Goal: Task Accomplishment & Management: Complete application form

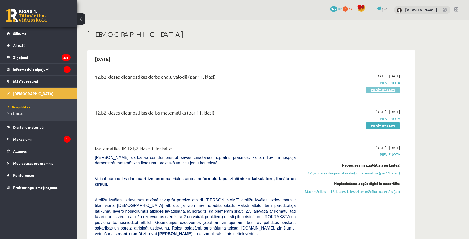
click at [390, 91] on link "Pildīt ieskaiti" at bounding box center [383, 90] width 34 height 7
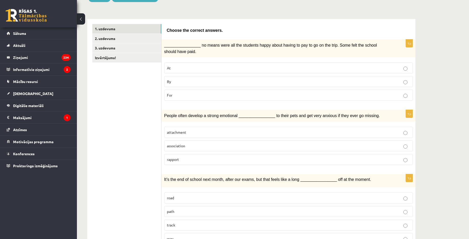
scroll to position [77, 0]
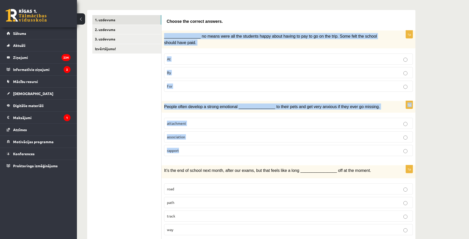
drag, startPoint x: 164, startPoint y: 35, endPoint x: 186, endPoint y: 148, distance: 114.7
copy form "________________ no means were all the students happy about having to pay to go…"
click at [201, 75] on p "By" at bounding box center [288, 72] width 243 height 5
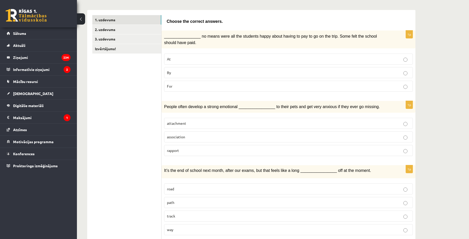
click at [219, 121] on p "attachment" at bounding box center [288, 123] width 243 height 5
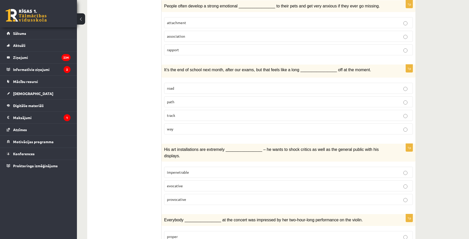
scroll to position [205, 0]
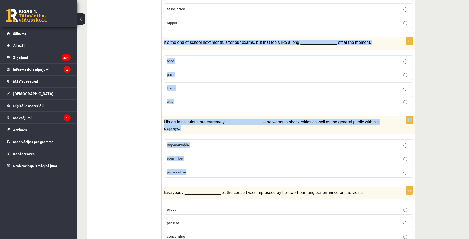
drag, startPoint x: 163, startPoint y: 41, endPoint x: 204, endPoint y: 164, distance: 129.5
copy form "It’s the end of school next month, after our exams, but that feels like a long …"
click at [206, 100] on p "way" at bounding box center [288, 101] width 243 height 5
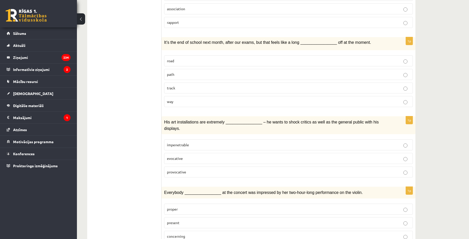
click at [209, 170] on p "provocative" at bounding box center [288, 172] width 243 height 5
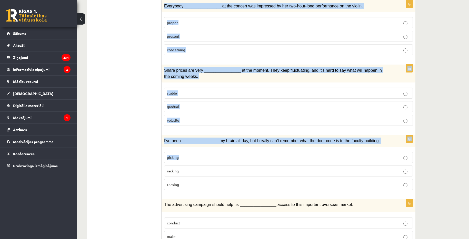
scroll to position [410, 0]
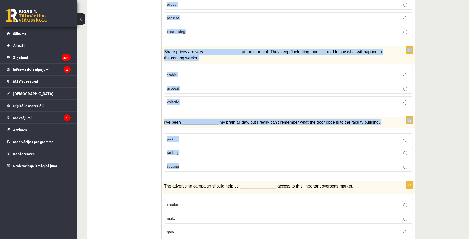
drag, startPoint x: 163, startPoint y: 56, endPoint x: 217, endPoint y: 159, distance: 116.4
click at [217, 159] on form "Choose the correct answers. 1p ________________ no means were all the students …" at bounding box center [289, 108] width 244 height 852
copy form "Everybody ________________ at the concert was impressed by her two-hour-long pe…"
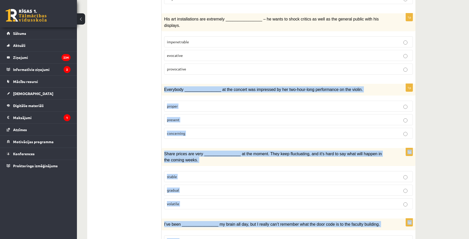
scroll to position [308, 0]
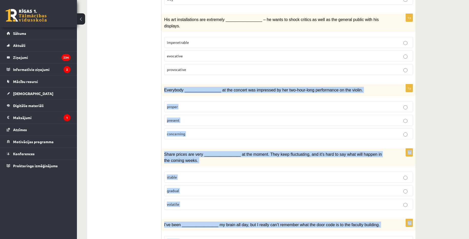
click at [217, 118] on p "present" at bounding box center [288, 120] width 243 height 5
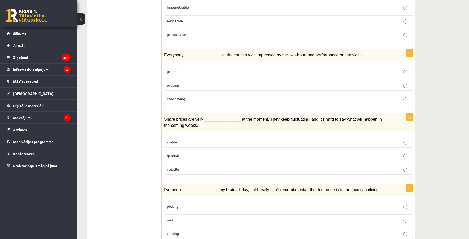
scroll to position [385, 0]
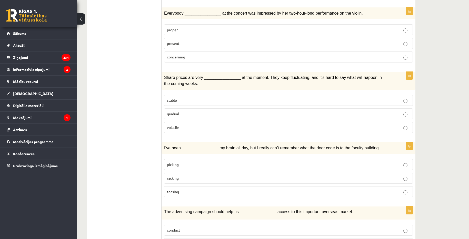
click at [209, 125] on p "volatile" at bounding box center [288, 127] width 243 height 5
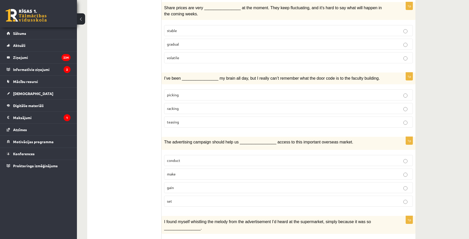
scroll to position [462, 0]
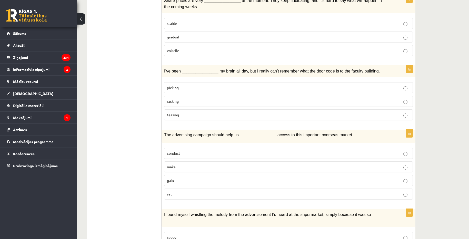
click at [204, 99] on p "racking" at bounding box center [288, 101] width 243 height 5
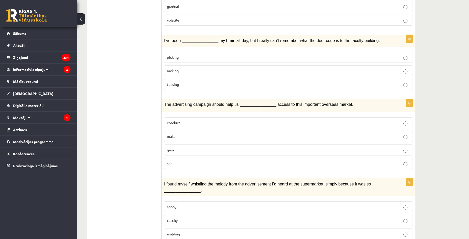
scroll to position [539, 0]
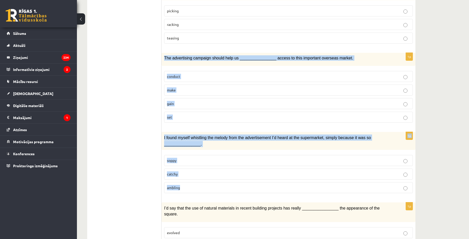
drag, startPoint x: 162, startPoint y: 51, endPoint x: 197, endPoint y: 175, distance: 129.4
copy form "The advertising campaign should help us ________________ access to this importa…"
click at [211, 101] on p "gain" at bounding box center [288, 103] width 243 height 5
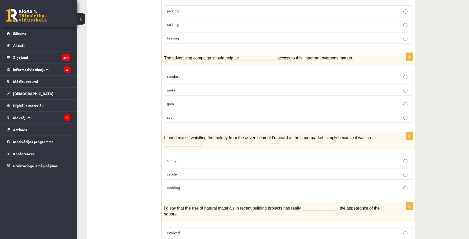
click at [208, 172] on p "catchy" at bounding box center [288, 174] width 243 height 5
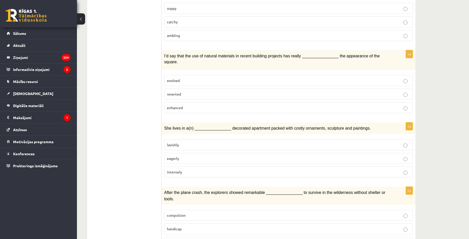
scroll to position [693, 0]
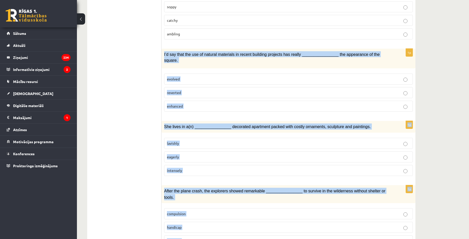
drag, startPoint x: 162, startPoint y: 45, endPoint x: 198, endPoint y: 217, distance: 175.3
copy form "I’d say that the use of natural materials in recent building projects has reall…"
click at [208, 104] on p "enhanced" at bounding box center [288, 106] width 243 height 5
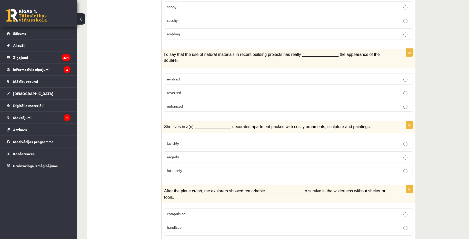
click at [207, 141] on p "lavishly" at bounding box center [288, 143] width 243 height 5
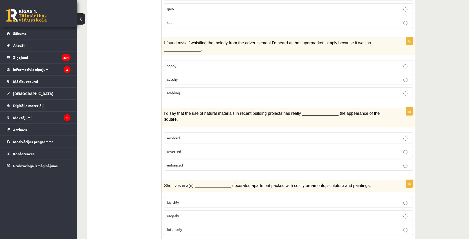
scroll to position [698, 0]
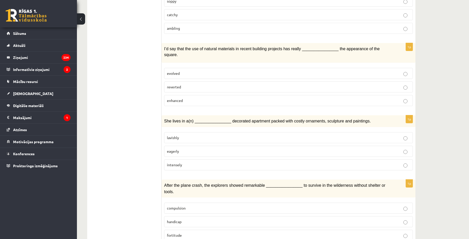
click at [194, 233] on p "fortitude" at bounding box center [288, 235] width 243 height 5
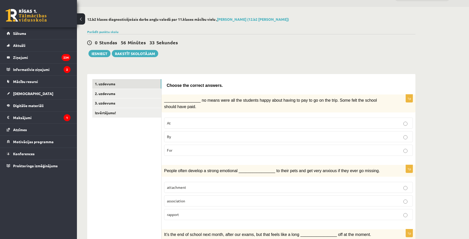
scroll to position [26, 0]
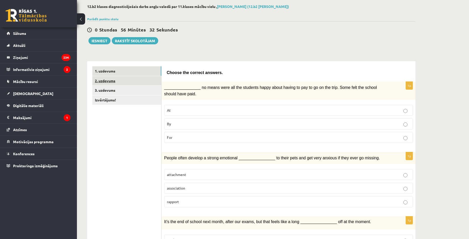
click at [122, 84] on link "2. uzdevums" at bounding box center [126, 80] width 69 height 9
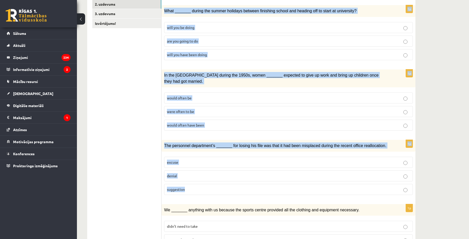
scroll to position [103, 0]
drag, startPoint x: 165, startPoint y: 20, endPoint x: 217, endPoint y: 186, distance: 173.9
copy form "Circle the form that cannot be used to complete the sentences. 1p What _______ …"
click at [218, 55] on p "will you have been doing" at bounding box center [288, 54] width 243 height 5
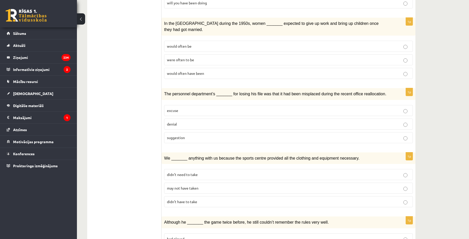
scroll to position [154, 0]
click at [214, 71] on p "would often have been" at bounding box center [288, 73] width 243 height 5
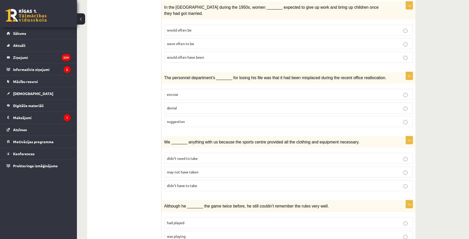
scroll to position [180, 0]
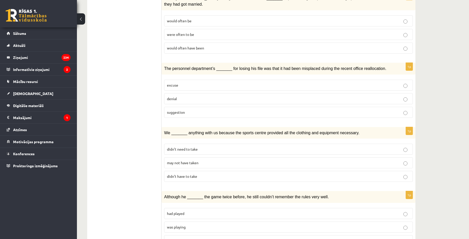
click at [204, 96] on p "denial" at bounding box center [288, 98] width 243 height 5
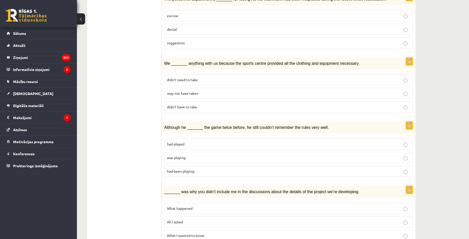
scroll to position [257, 0]
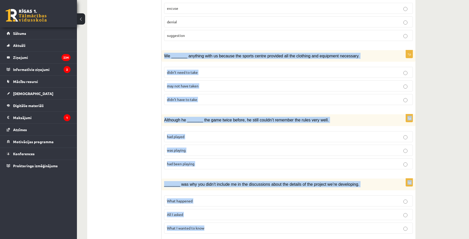
drag, startPoint x: 162, startPoint y: 49, endPoint x: 209, endPoint y: 221, distance: 178.0
click at [209, 221] on form "Circle the form that cannot be used to complete the sentences. 1p What _______ …" at bounding box center [289, 172] width 244 height 672
copy form "We _______ anything with us because the sports centre provided all the clothing…"
click at [230, 148] on p "was playing" at bounding box center [288, 150] width 243 height 5
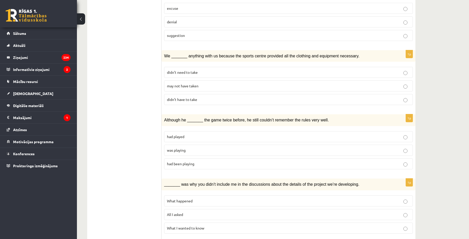
click at [214, 83] on p "may not have taken" at bounding box center [288, 85] width 243 height 5
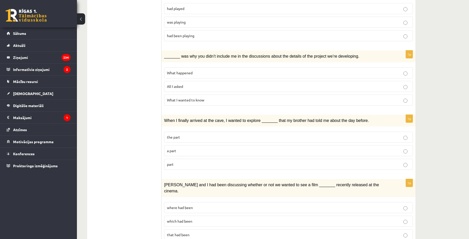
scroll to position [410, 0]
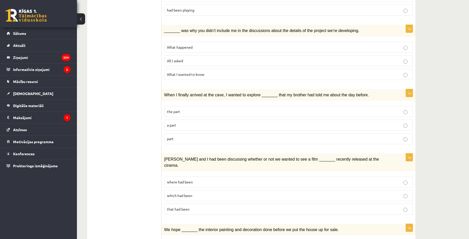
click at [206, 72] on p "What I wanted to know" at bounding box center [288, 74] width 243 height 5
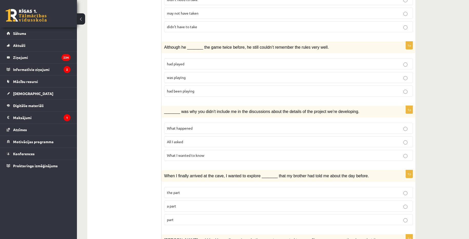
scroll to position [333, 0]
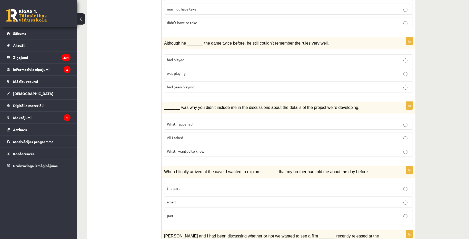
click at [212, 149] on p "What I wanted to know" at bounding box center [288, 151] width 243 height 5
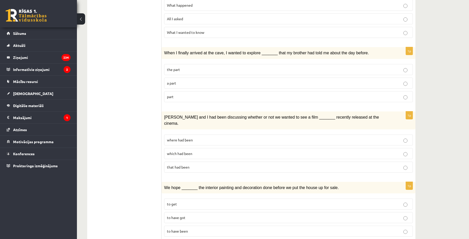
scroll to position [462, 0]
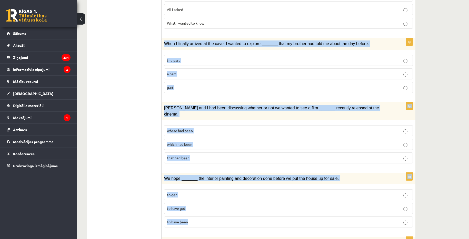
drag, startPoint x: 164, startPoint y: 36, endPoint x: 221, endPoint y: 203, distance: 176.2
copy form "When I finally arrived at the cave, I wanted to explore _______ that my brother…"
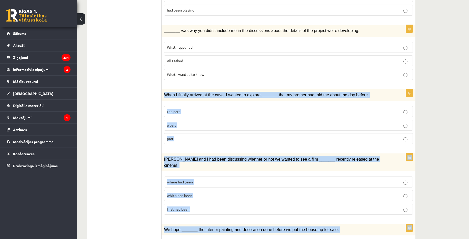
scroll to position [385, 0]
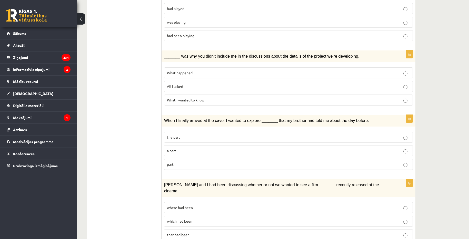
click at [212, 84] on p "All I asked" at bounding box center [288, 86] width 243 height 5
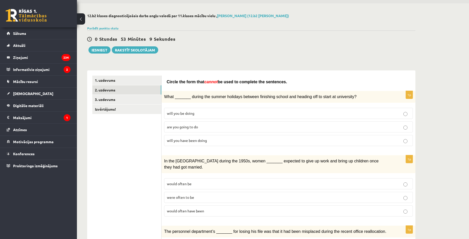
scroll to position [26, 0]
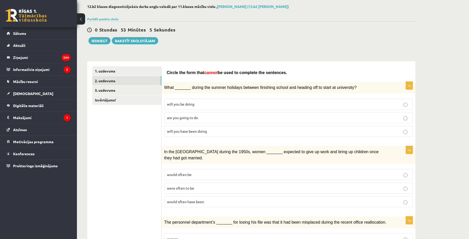
drag, startPoint x: 166, startPoint y: 72, endPoint x: 274, endPoint y: 73, distance: 108.0
copy span "Circle the form that cannot be used to complete the sentences."
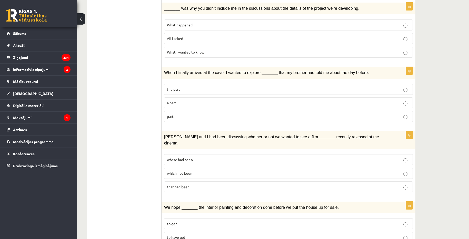
scroll to position [442, 0]
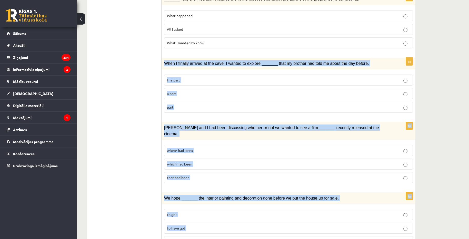
drag, startPoint x: 164, startPoint y: 55, endPoint x: 258, endPoint y: 219, distance: 189.6
copy form "When I finally arrived at the cave, I wanted to explore _______ that my brother…"
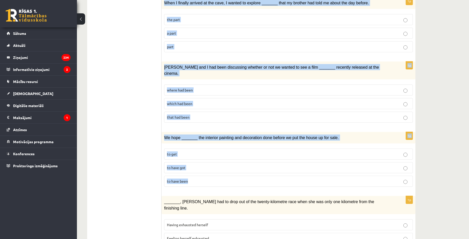
scroll to position [493, 0]
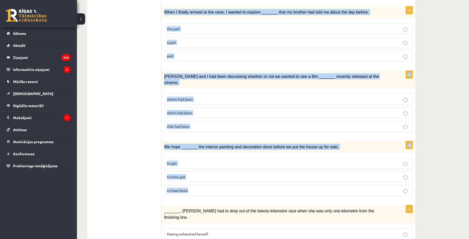
click at [208, 188] on p "to have been" at bounding box center [288, 190] width 243 height 5
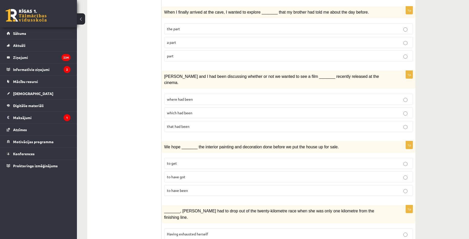
click at [208, 188] on p "to have been" at bounding box center [288, 190] width 243 height 5
click at [209, 97] on p "where had been" at bounding box center [288, 99] width 243 height 5
click at [214, 53] on p "part" at bounding box center [288, 55] width 243 height 5
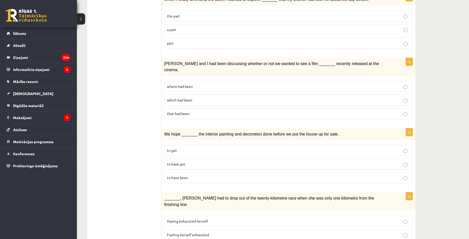
scroll to position [519, 0]
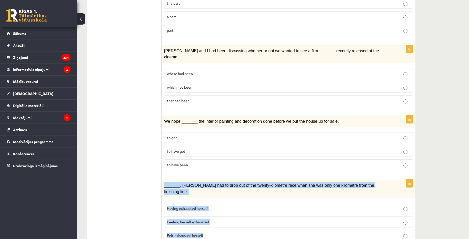
drag, startPoint x: 163, startPoint y: 171, endPoint x: 217, endPoint y: 216, distance: 70.1
click at [217, 216] on div "1p _______, Judy had to drop out of the twenty-kilometre race when she was only…" at bounding box center [289, 212] width 254 height 65
click at [231, 233] on p "Felt exhausted herself" at bounding box center [288, 235] width 243 height 5
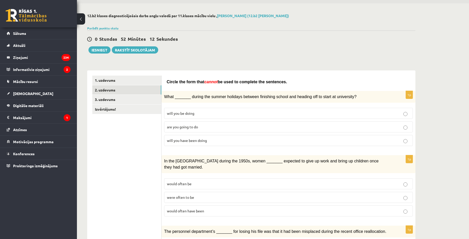
scroll to position [26, 0]
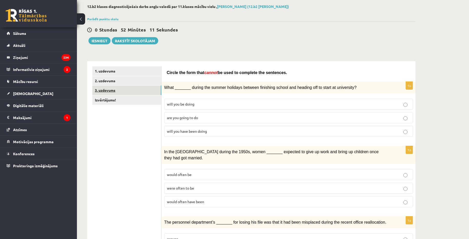
click at [123, 91] on link "3. uzdevums" at bounding box center [126, 90] width 69 height 9
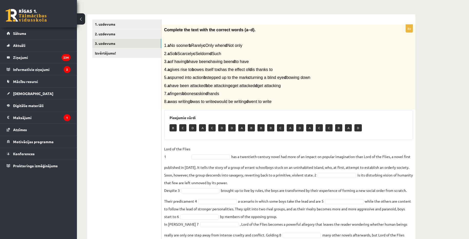
scroll to position [98, 0]
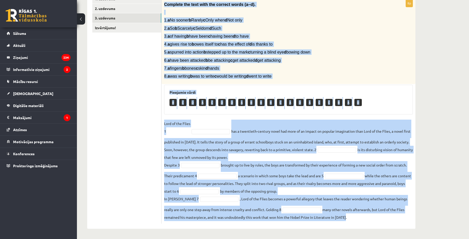
drag, startPoint x: 164, startPoint y: 4, endPoint x: 349, endPoint y: 226, distance: 288.6
click at [349, 226] on div "8p Complete the text with the correct words (a–d). 1. a No sooner b Rarely c On…" at bounding box center [289, 109] width 254 height 240
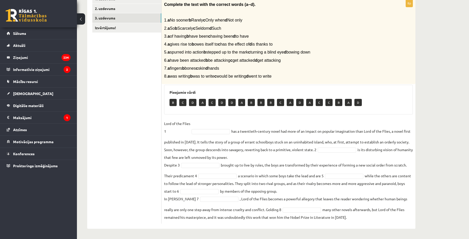
click at [149, 141] on ul "1. uzdevums 2. uzdevums 3. uzdevums Izvērtējums!" at bounding box center [126, 109] width 69 height 230
click at [201, 129] on fieldset "Lord of the Flies 1 has a twentieth-century novel had more of an impact on popu…" at bounding box center [288, 171] width 249 height 102
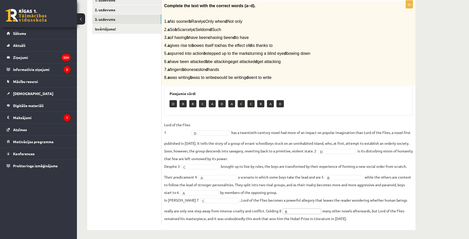
scroll to position [21, 0]
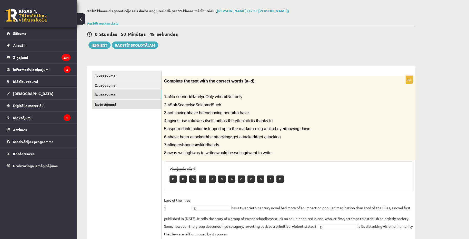
click at [138, 107] on link "Izvērtējums!" at bounding box center [126, 104] width 69 height 9
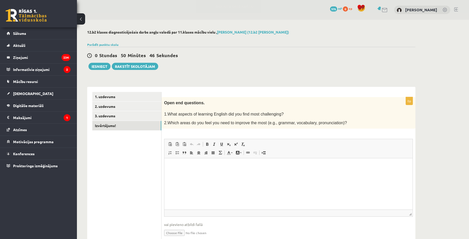
scroll to position [22, 0]
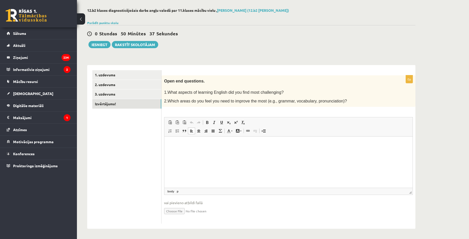
click at [200, 143] on p "Editor, wiswyg-editor-user-answer-47024853613840" at bounding box center [289, 144] width 238 height 5
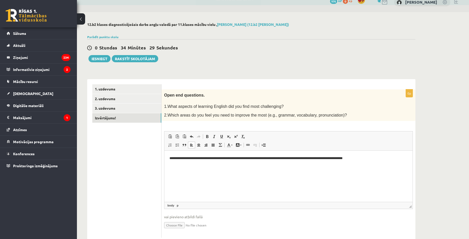
scroll to position [0, 0]
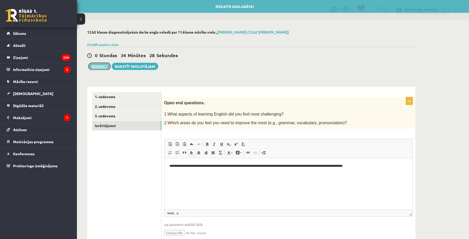
click at [99, 66] on button "Iesniegt" at bounding box center [99, 66] width 22 height 7
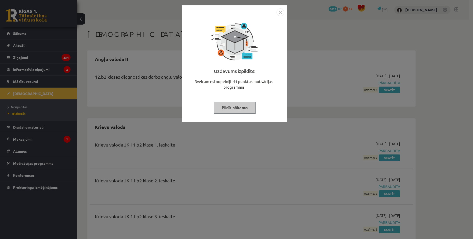
click at [280, 13] on img "Close" at bounding box center [281, 12] width 8 height 8
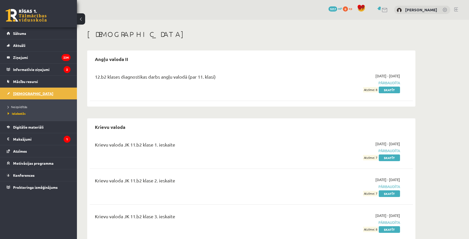
click at [21, 93] on span "[DEMOGRAPHIC_DATA]" at bounding box center [33, 93] width 40 height 5
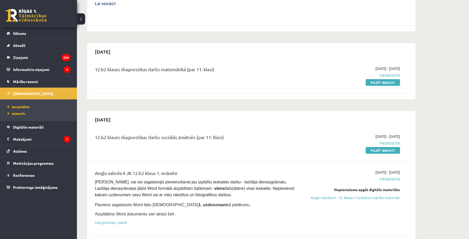
scroll to position [231, 0]
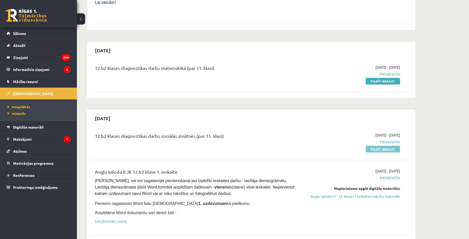
click at [377, 146] on link "Pildīt ieskaiti" at bounding box center [383, 149] width 34 height 7
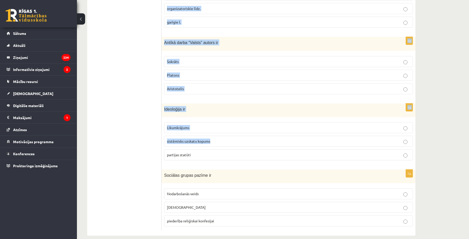
scroll to position [200, 0]
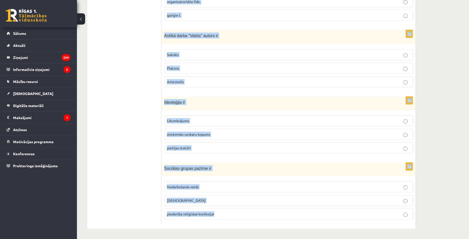
drag, startPoint x: 163, startPoint y: 51, endPoint x: 243, endPoint y: 210, distance: 177.7
click at [243, 210] on form "1p Demokrātijas vēsturisks avots tiesību jomā ir M. Lutera 95 tēzes V. Ļeņina /…" at bounding box center [289, 59] width 244 height 332
copy form "Demokrātijas vēsturisks avots tiesību jomā ir M. Lutera 95 tēzes V. Ļeņina / Uļ…"
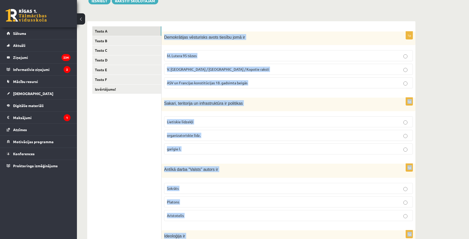
scroll to position [0, 0]
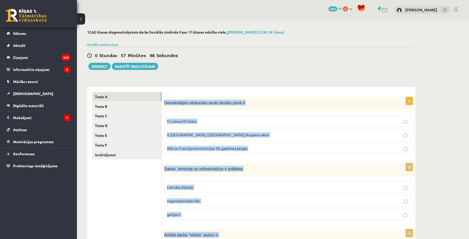
click at [229, 149] on span "ASV un Francijas konstitūcijas 18. gadsimta beigās" at bounding box center [207, 148] width 81 height 5
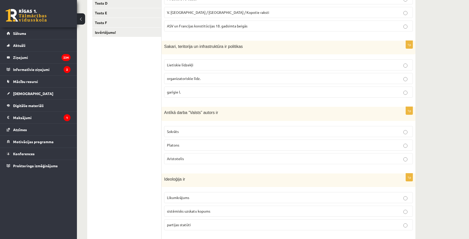
scroll to position [128, 0]
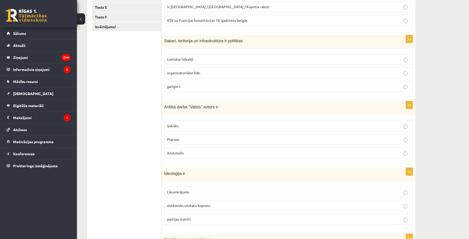
click at [214, 58] on p "Lietiskie līdzekļi" at bounding box center [288, 59] width 243 height 5
click at [224, 142] on p "Platons" at bounding box center [288, 139] width 243 height 5
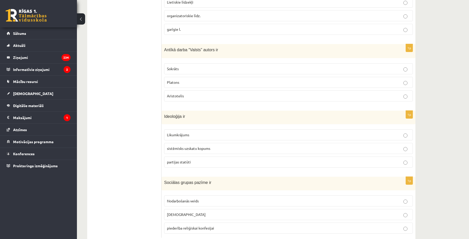
scroll to position [200, 0]
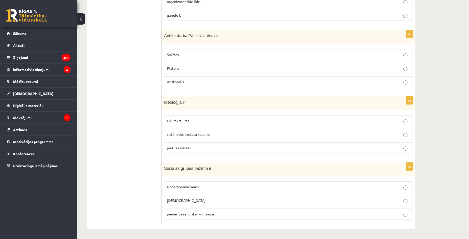
click at [220, 184] on label "Nodarbošanās veids" at bounding box center [288, 187] width 249 height 11
click at [204, 136] on span "sistēmisks uzskatu kopums" at bounding box center [188, 134] width 43 height 5
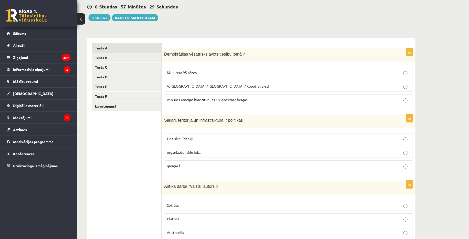
scroll to position [46, 0]
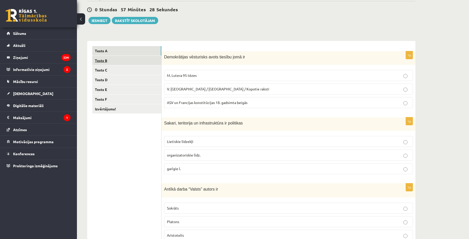
click at [133, 61] on link "Tests B" at bounding box center [126, 60] width 69 height 9
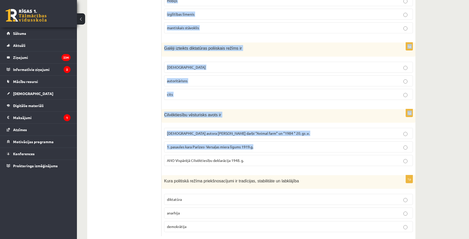
scroll to position [200, 0]
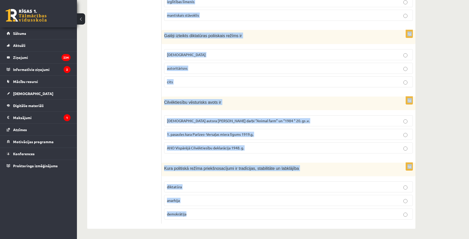
drag, startPoint x: 163, startPoint y: 55, endPoint x: 239, endPoint y: 210, distance: 172.4
click at [239, 210] on form "1p Parlaments un partijas ir demokrātiskas politikas Garīgie līdzekļi organizat…" at bounding box center [289, 59] width 244 height 332
copy form "Parlaments un partijas ir demokrātiskas politikas Garīgie līdzekļi organizatori…"
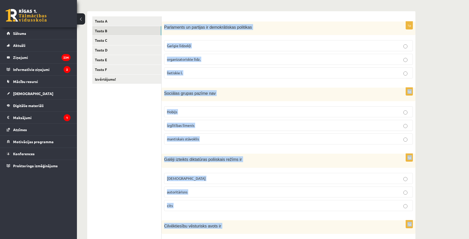
scroll to position [123, 0]
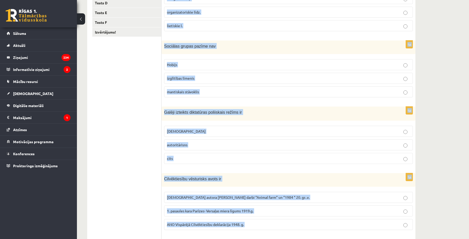
click at [209, 11] on p "organizatoriskie līdz." at bounding box center [288, 11] width 243 height 5
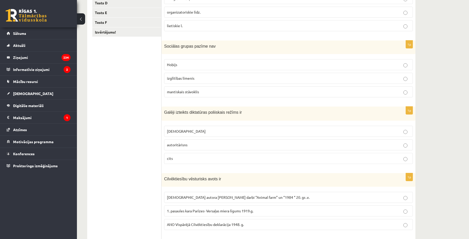
click at [205, 64] on p "Hobijs" at bounding box center [288, 64] width 243 height 5
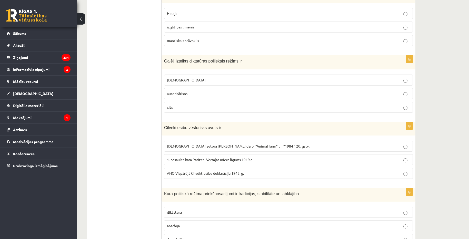
click at [206, 80] on p "totalitārisms" at bounding box center [288, 79] width 243 height 5
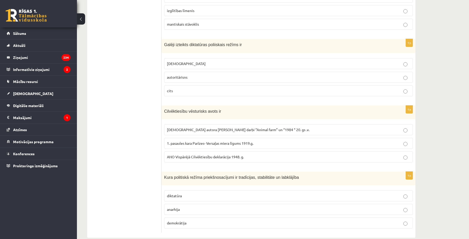
scroll to position [200, 0]
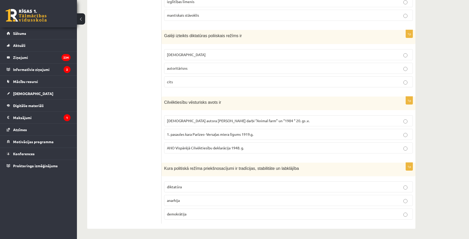
click at [245, 148] on p "ANO Vispārējā Cilvēktiesību deklarācija 1948. g." at bounding box center [288, 147] width 243 height 5
click at [207, 215] on p "demokrātija" at bounding box center [288, 214] width 243 height 5
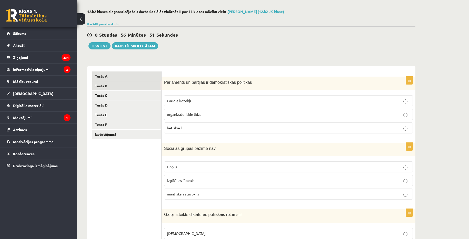
scroll to position [20, 0]
click at [126, 98] on link "Tests C" at bounding box center [126, 95] width 69 height 9
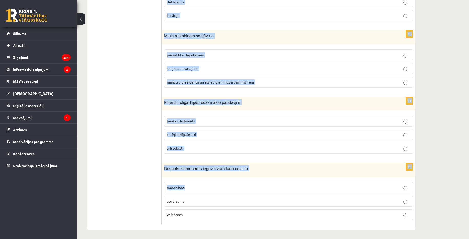
scroll to position [200, 0]
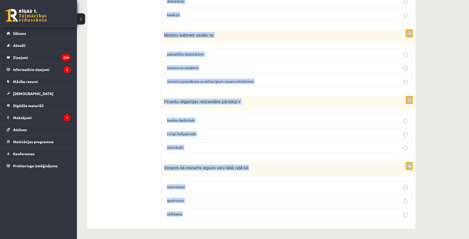
drag, startPoint x: 164, startPoint y: 83, endPoint x: 250, endPoint y: 207, distance: 151.3
click at [250, 207] on form "1p Kura pēc nozīmes kā valsts amatpersona ir Saeimas priekšsēdētājs ? pirmā 3. …" at bounding box center [289, 58] width 244 height 332
copy form "Kura pēc nozīmes kā valsts amatpersona ir Saeimas priekšsēdētājs ? pirmā 3. 2. …"
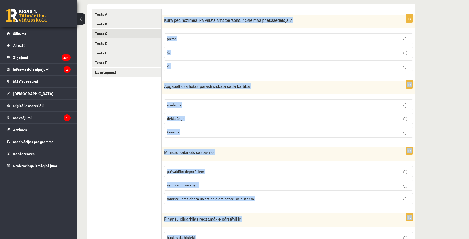
scroll to position [72, 0]
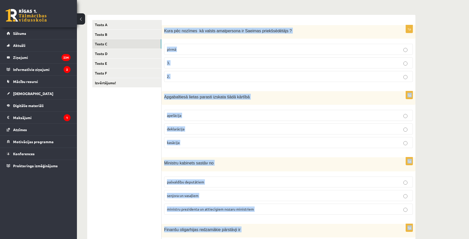
click at [197, 50] on p "pirmā" at bounding box center [288, 49] width 243 height 5
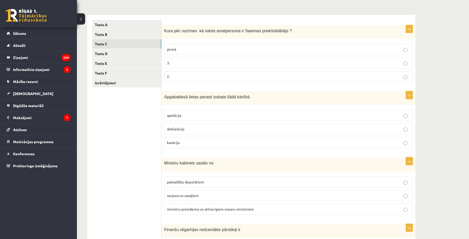
click at [212, 117] on p "apelācija" at bounding box center [288, 115] width 243 height 5
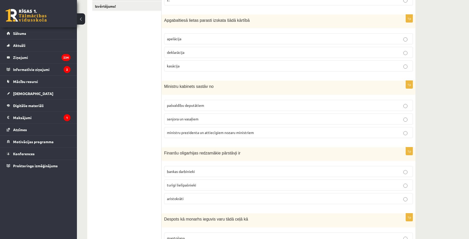
scroll to position [149, 0]
click at [223, 135] on p "ministru prezidenta un attiecīgiem nozaru ministriem" at bounding box center [288, 132] width 243 height 5
click at [202, 187] on p "turīgi lielīpašnieki" at bounding box center [288, 184] width 243 height 5
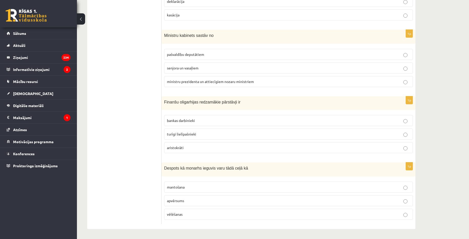
scroll to position [200, 0]
click at [205, 200] on p "apvērsums" at bounding box center [288, 200] width 243 height 5
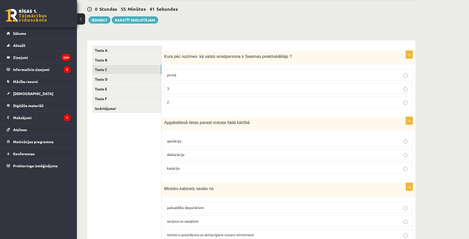
scroll to position [21, 0]
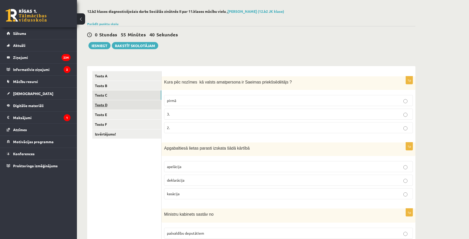
click at [133, 105] on link "Tests D" at bounding box center [126, 104] width 69 height 9
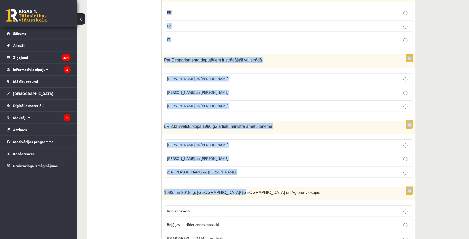
scroll to position [200, 0]
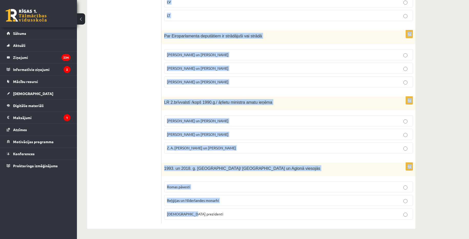
drag, startPoint x: 164, startPoint y: 82, endPoint x: 223, endPoint y: 210, distance: 141.2
click at [223, 210] on form "1p 1991.g. aug. Latviju vispirms starptautiski de iure atzina Zviedrija un Somi…" at bounding box center [289, 58] width 244 height 331
copy form "1991.g. aug. Latviju vispirms starptautiski de iure atzina Zviedrija un Somija …"
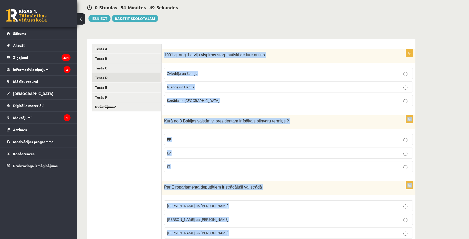
scroll to position [46, 0]
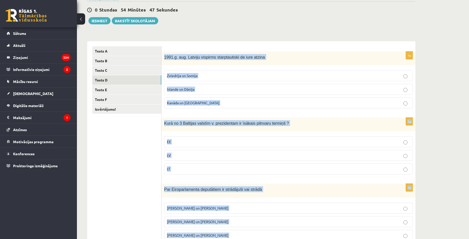
click at [221, 89] on p "Islande un Dānija" at bounding box center [288, 89] width 243 height 5
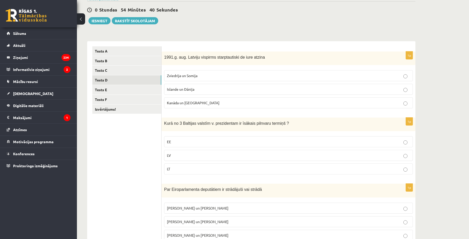
click at [215, 143] on p "EE" at bounding box center [288, 141] width 243 height 5
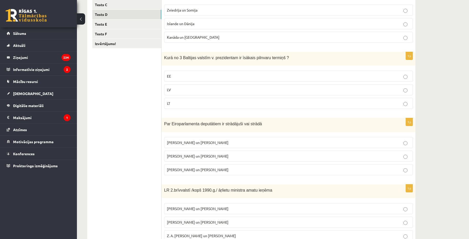
scroll to position [148, 0]
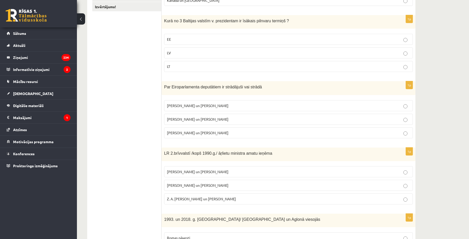
click at [206, 119] on p "I. Vaidere un N. Ušakovs" at bounding box center [288, 119] width 243 height 5
click at [220, 184] on p "A. Pabriks un J Jurkāns" at bounding box center [288, 185] width 243 height 5
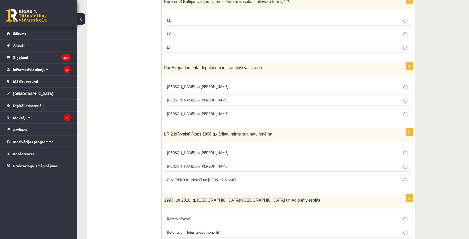
scroll to position [200, 0]
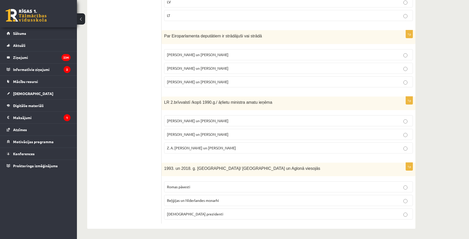
click at [221, 185] on p "Romas pāvesti" at bounding box center [288, 186] width 243 height 5
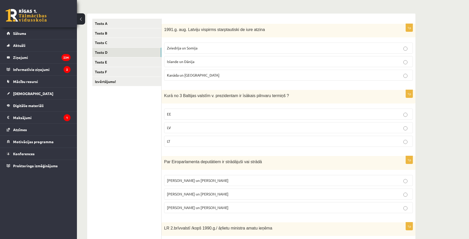
scroll to position [71, 0]
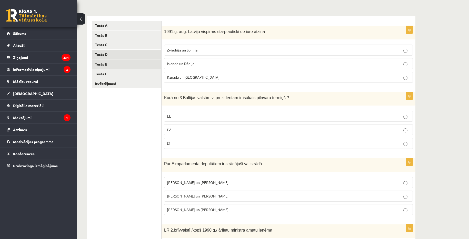
click at [122, 65] on link "Tests E" at bounding box center [126, 64] width 69 height 9
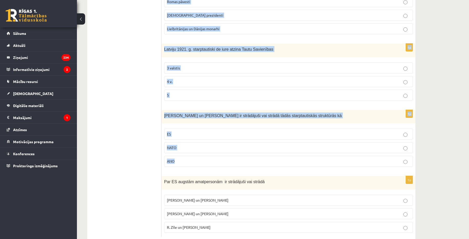
scroll to position [200, 0]
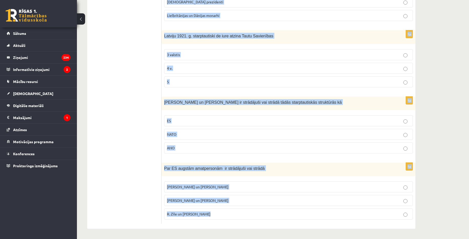
drag, startPoint x: 165, startPoint y: 31, endPoint x: 237, endPoint y: 209, distance: 192.7
click at [237, 209] on form "1p LR 1. brīvvalstī 1918.-40.g. ārlietu ministru amatu ieņēma Z. Meierovics un …" at bounding box center [289, 58] width 244 height 331
copy form "LR 1. brīvvalstī 1918.-40.g. ārlietu ministru amatu ieņēma Z. Meierovics un V. …"
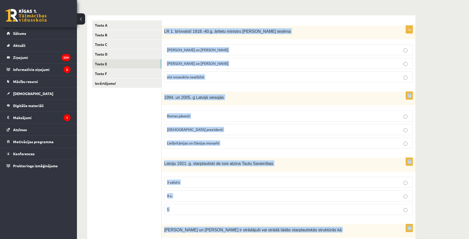
scroll to position [71, 0]
click at [242, 66] on p "E. Rinkēvičs un A. Pabriks" at bounding box center [288, 63] width 243 height 5
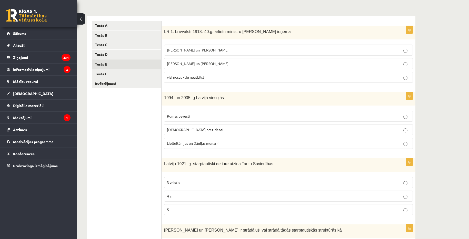
scroll to position [123, 0]
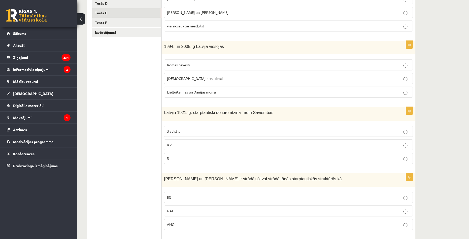
click at [232, 66] on p "Romas pāvesti" at bounding box center [288, 64] width 243 height 5
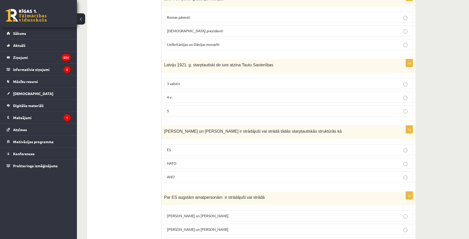
scroll to position [174, 0]
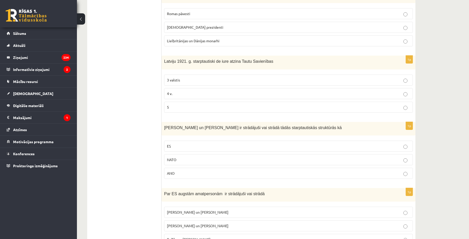
click at [203, 107] on p "5" at bounding box center [288, 107] width 243 height 5
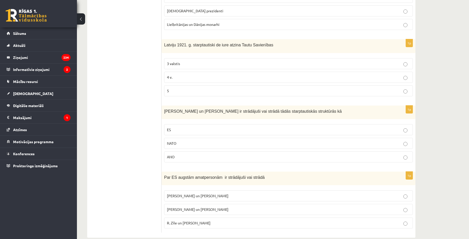
scroll to position [200, 0]
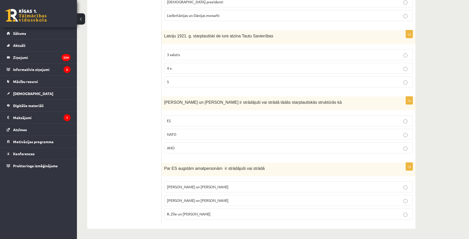
click at [212, 137] on p "NATO" at bounding box center [288, 134] width 243 height 5
click at [250, 148] on p "ANO" at bounding box center [288, 147] width 243 height 5
click at [248, 139] on label "NATO" at bounding box center [288, 134] width 249 height 11
click at [241, 201] on p "Vaira Vīķe- Freiberga un N.Ušakovs" at bounding box center [288, 200] width 243 height 5
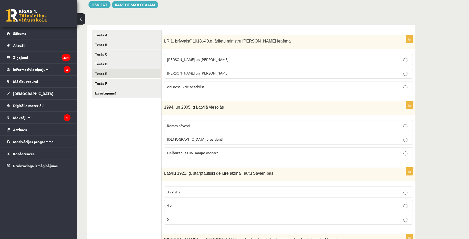
scroll to position [46, 0]
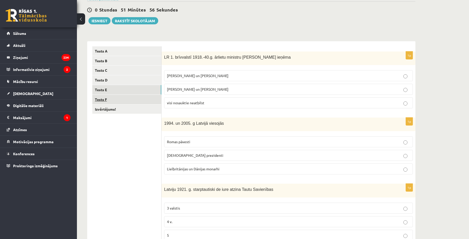
click at [124, 101] on link "Tests F" at bounding box center [126, 99] width 69 height 9
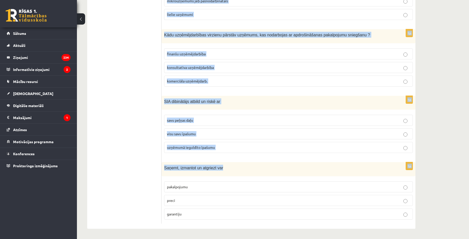
scroll to position [201, 0]
drag, startPoint x: 163, startPoint y: 56, endPoint x: 232, endPoint y: 213, distance: 172.2
click at [232, 213] on form "1p Pie kapitālsabiedrībām pieder ģimenes uzņēmumi un individuālie komersanti A/…" at bounding box center [289, 57] width 244 height 333
copy form "Pie kapitālsabiedrībām pieder ģimenes uzņēmumi un individuālie komersanti A/S u…"
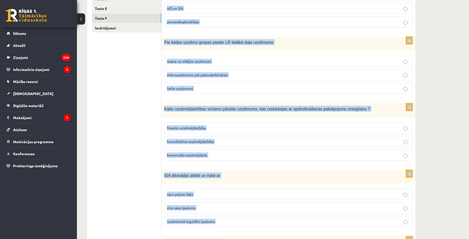
scroll to position [47, 0]
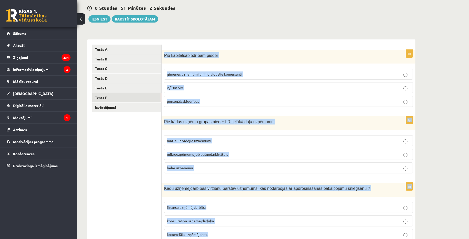
click at [221, 104] on p "personālsabiedrības" at bounding box center [288, 101] width 243 height 5
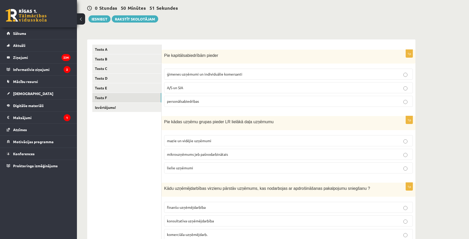
click at [219, 88] on p "A/S un SIA" at bounding box center [288, 87] width 243 height 5
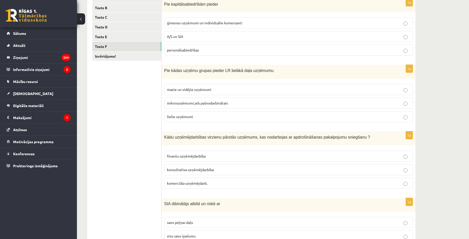
click at [236, 100] on label "mikrouzņēmums jeb pašnodarbinātais" at bounding box center [288, 103] width 249 height 11
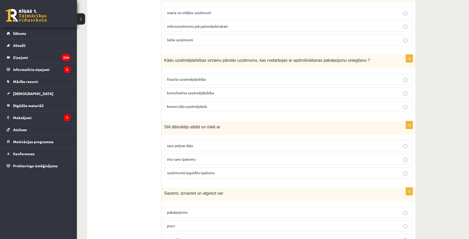
scroll to position [150, 0]
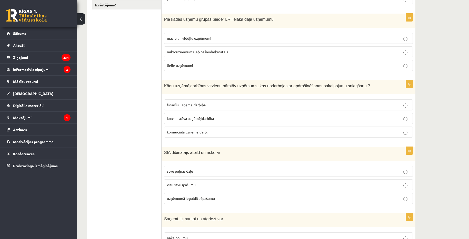
click at [226, 120] on p "konsultatīva uzņēmējdarbība" at bounding box center [288, 118] width 243 height 5
click at [223, 106] on p "finanšu uzņēmējdarbība" at bounding box center [288, 104] width 243 height 5
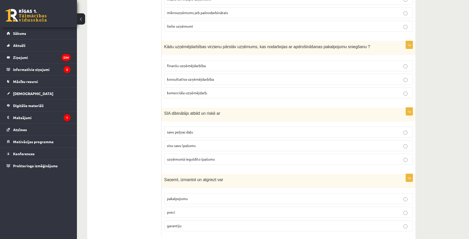
scroll to position [201, 0]
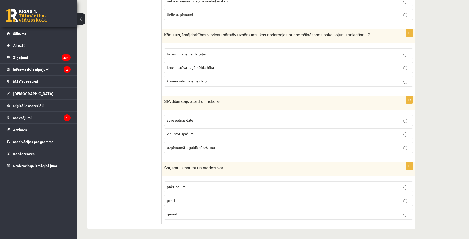
click at [236, 135] on p "visu savu īpašumu" at bounding box center [288, 133] width 243 height 5
click at [221, 148] on p "uzņēmumā ieguldīto īpašumu" at bounding box center [288, 147] width 243 height 5
click at [191, 200] on p "preci" at bounding box center [288, 200] width 243 height 5
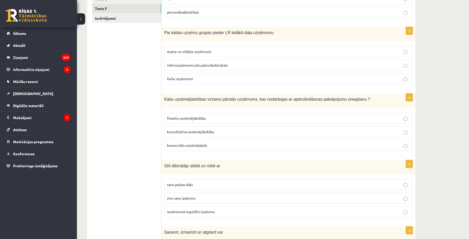
scroll to position [73, 0]
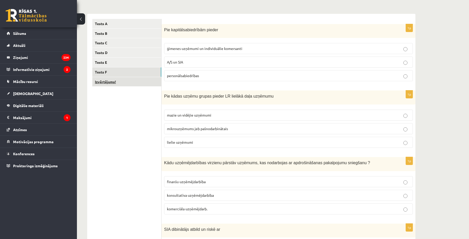
click at [135, 85] on link "Izvērtējums!" at bounding box center [126, 81] width 69 height 9
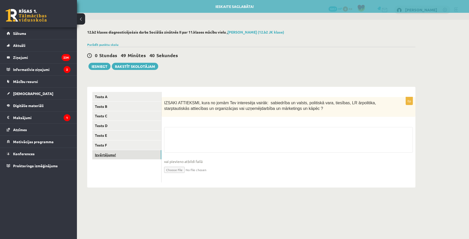
scroll to position [0, 0]
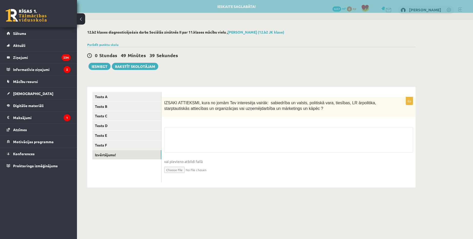
click at [210, 136] on fieldset "vai pievieno atbildi failā Iesniegtā atbilde" at bounding box center [288, 153] width 249 height 53
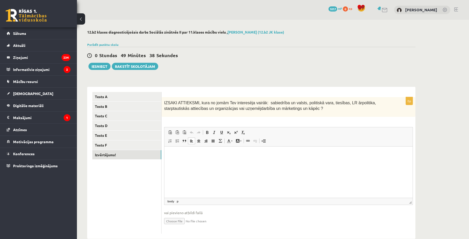
click at [206, 162] on html at bounding box center [288, 154] width 248 height 16
click at [94, 66] on button "Iesniegt" at bounding box center [99, 66] width 22 height 7
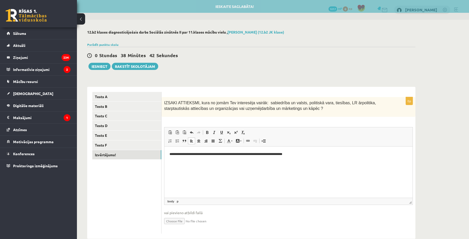
scroll to position [11, 0]
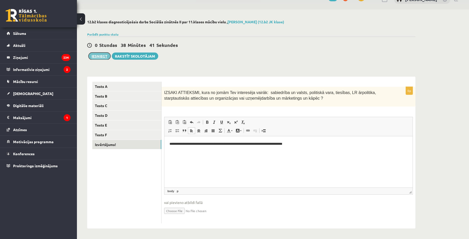
click at [93, 56] on button "Iesniegt" at bounding box center [99, 56] width 22 height 7
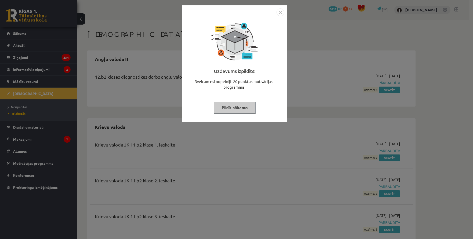
click at [281, 15] on img "Close" at bounding box center [281, 12] width 8 height 8
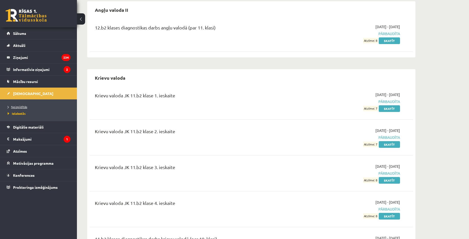
scroll to position [51, 0]
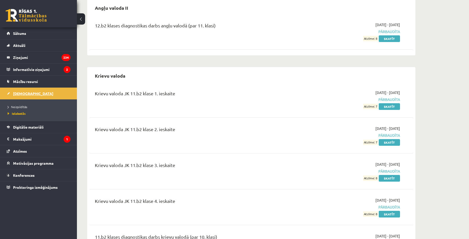
click at [23, 93] on span "[DEMOGRAPHIC_DATA]" at bounding box center [33, 93] width 40 height 5
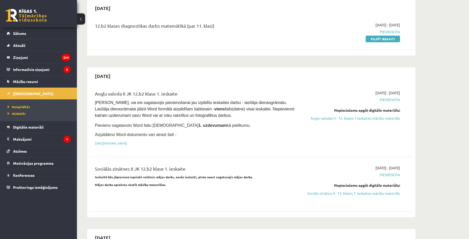
scroll to position [282, 0]
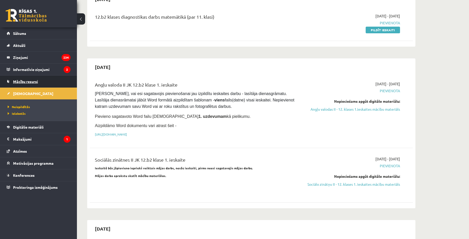
click at [30, 83] on span "Mācību resursi" at bounding box center [25, 81] width 25 height 5
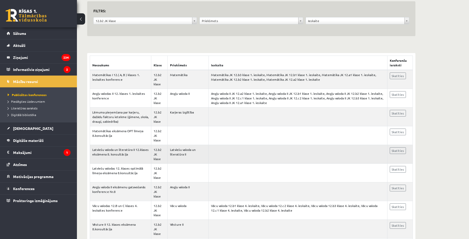
scroll to position [26, 0]
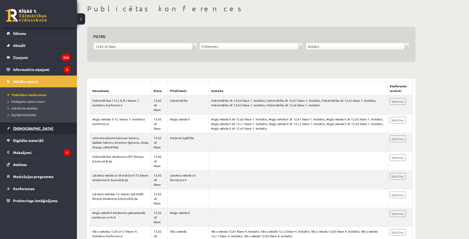
click at [25, 126] on link "[DEMOGRAPHIC_DATA]" at bounding box center [39, 129] width 64 height 12
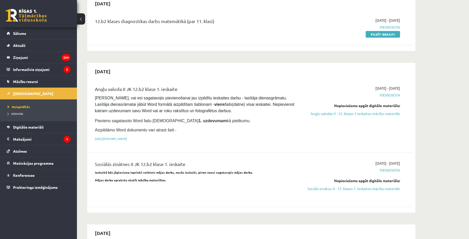
scroll to position [282, 0]
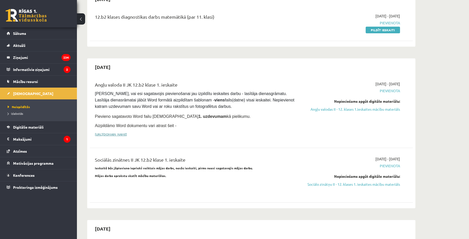
click at [127, 132] on link "[URL][DOMAIN_NAME]" at bounding box center [111, 134] width 32 height 4
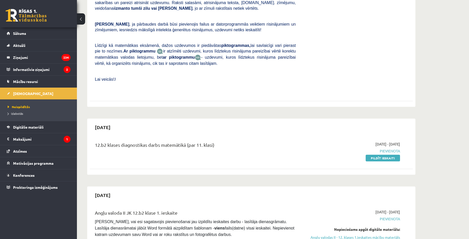
scroll to position [180, 0]
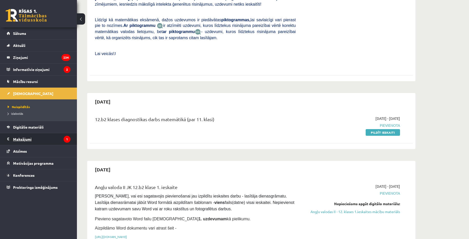
click at [35, 140] on legend "Maksājumi 1" at bounding box center [41, 139] width 57 height 12
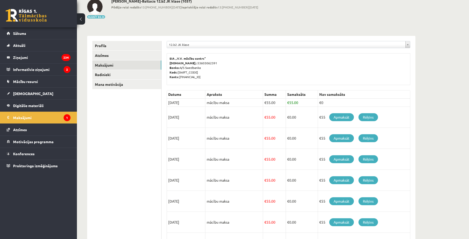
scroll to position [22, 0]
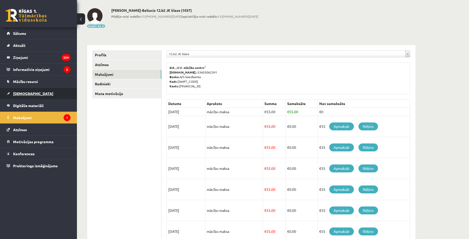
drag, startPoint x: 25, startPoint y: 92, endPoint x: 19, endPoint y: 91, distance: 5.8
click at [15, 94] on span "[DEMOGRAPHIC_DATA]" at bounding box center [33, 93] width 40 height 5
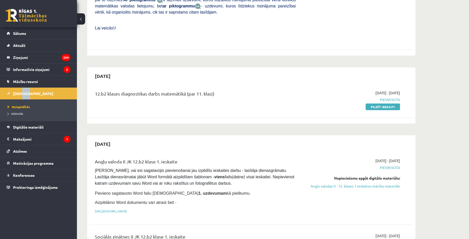
scroll to position [154, 0]
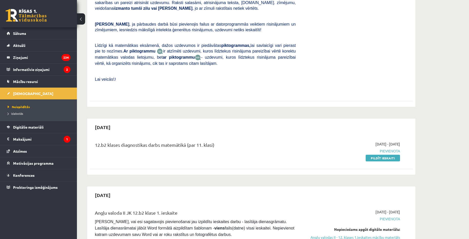
click at [73, 94] on li "[DEMOGRAPHIC_DATA] Neizpildītās [GEOGRAPHIC_DATA]" at bounding box center [38, 104] width 77 height 34
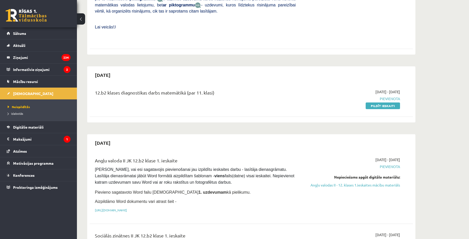
scroll to position [180, 0]
